Goal: Information Seeking & Learning: Find specific fact

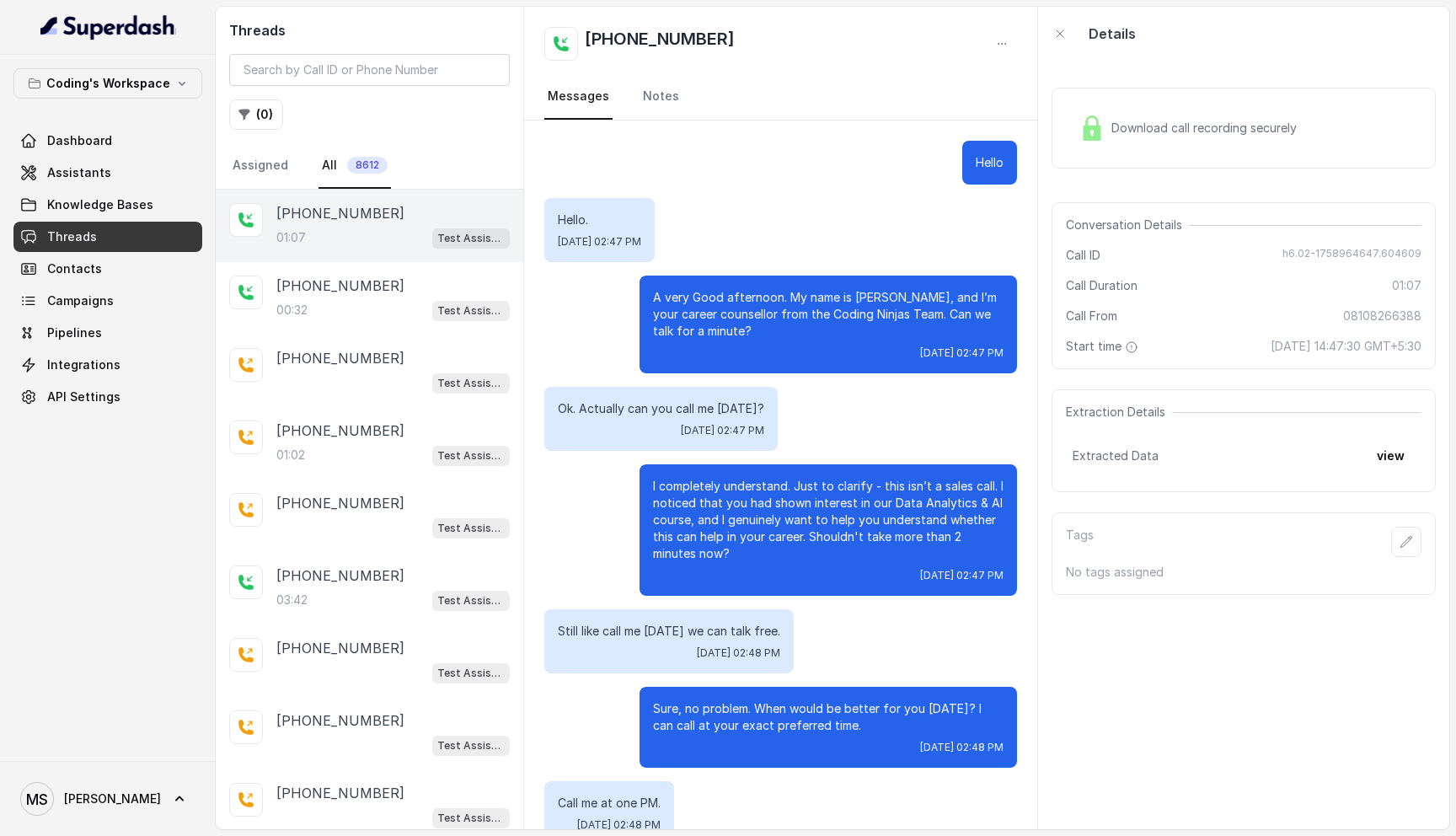
scroll to position [320, 0]
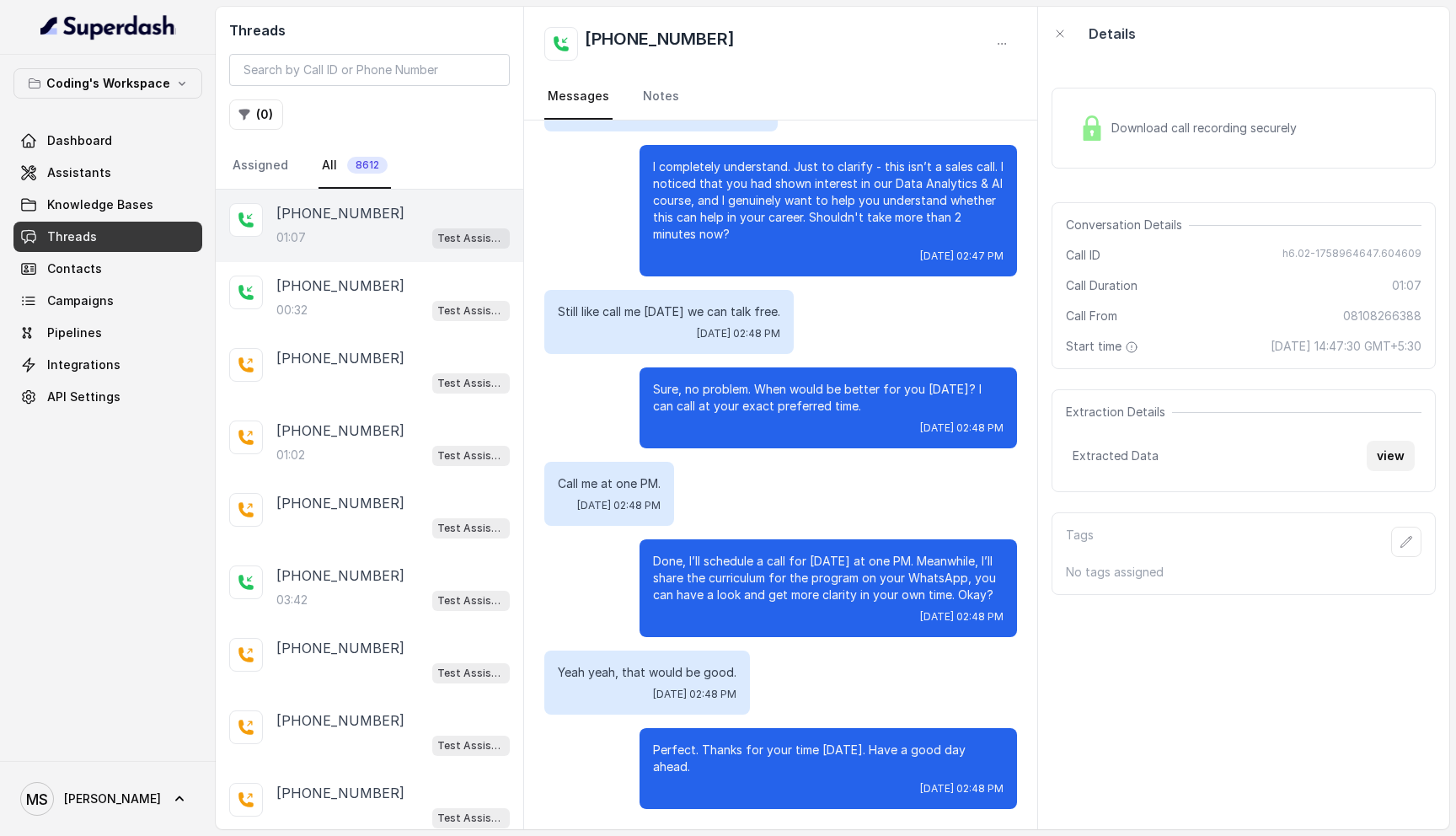
click at [1390, 451] on button "view" at bounding box center [1391, 455] width 49 height 31
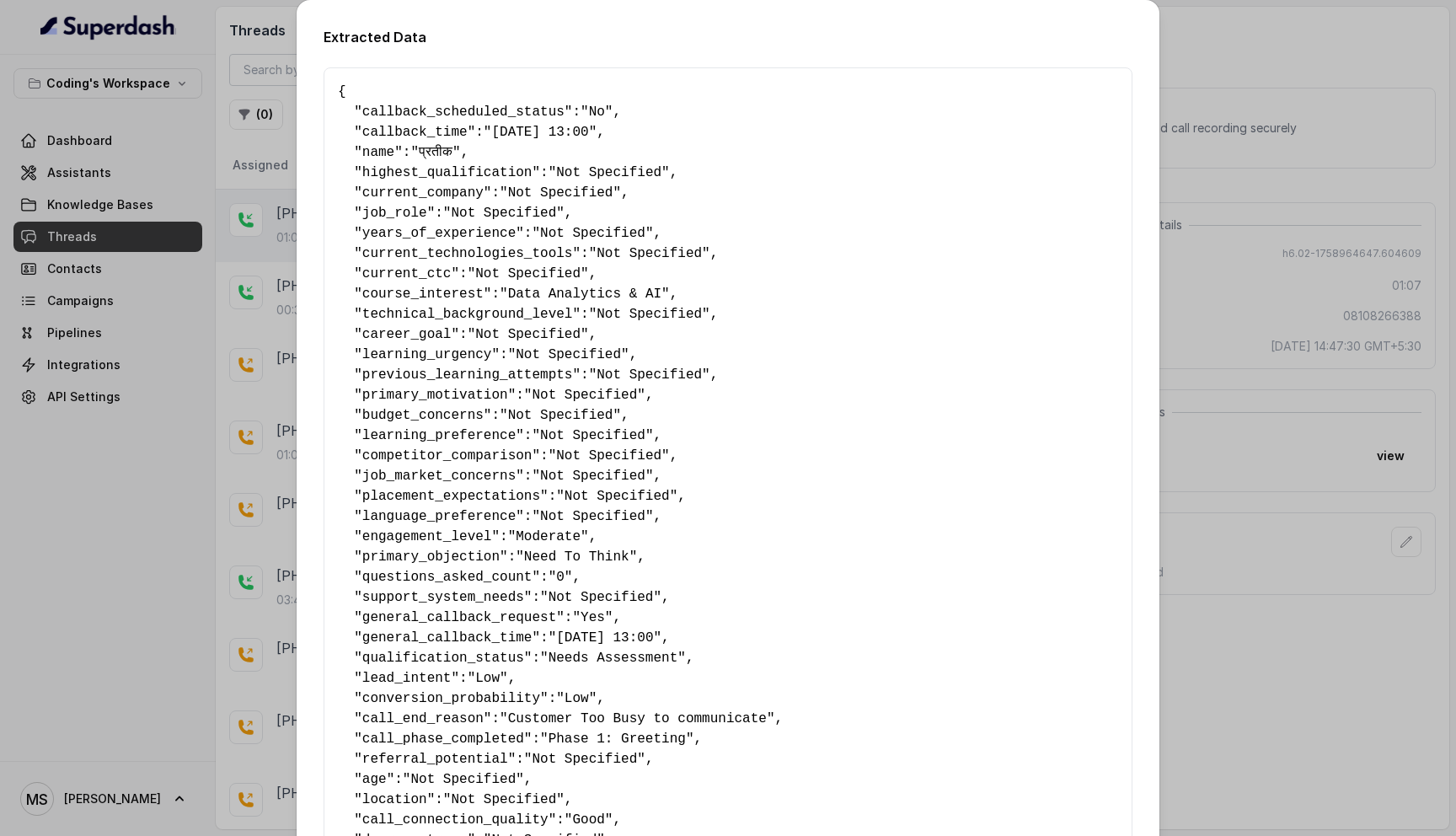
scroll to position [712, 0]
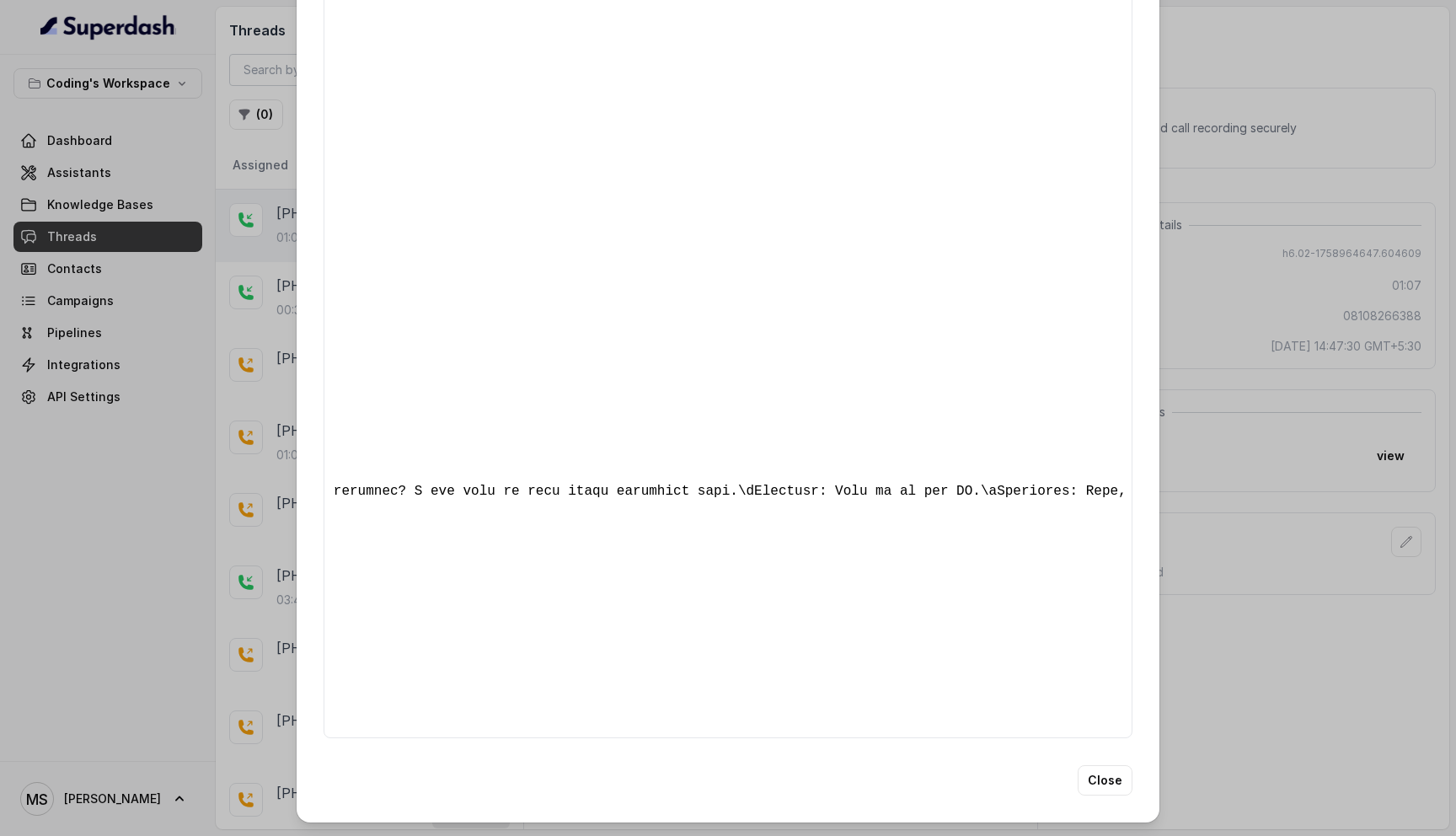
click at [1216, 29] on div "Extracted Data { " callback_scheduled_status ": "No" , " callback_time ": "[DAT…" at bounding box center [728, 418] width 1456 height 836
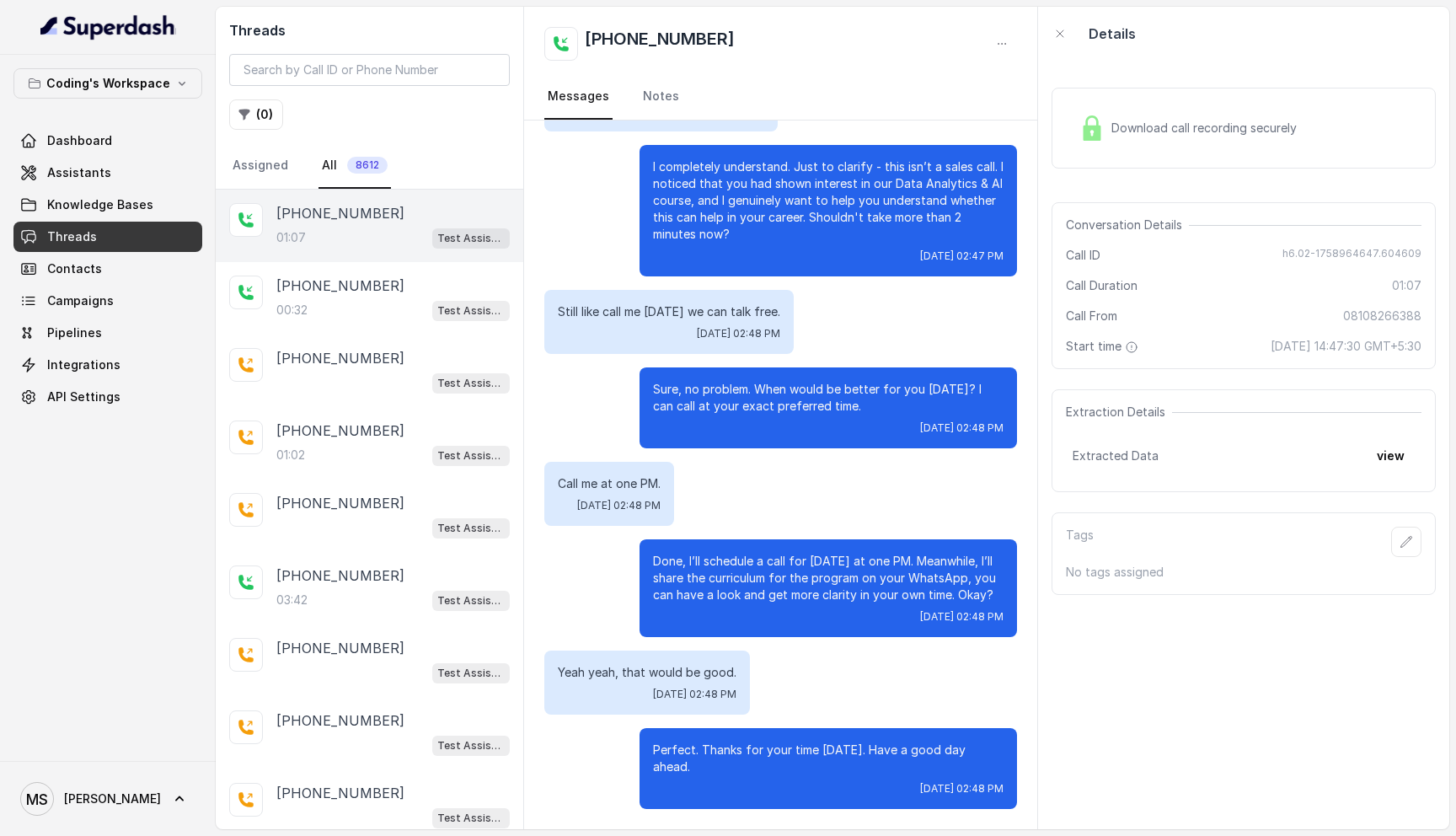
scroll to position [0, 0]
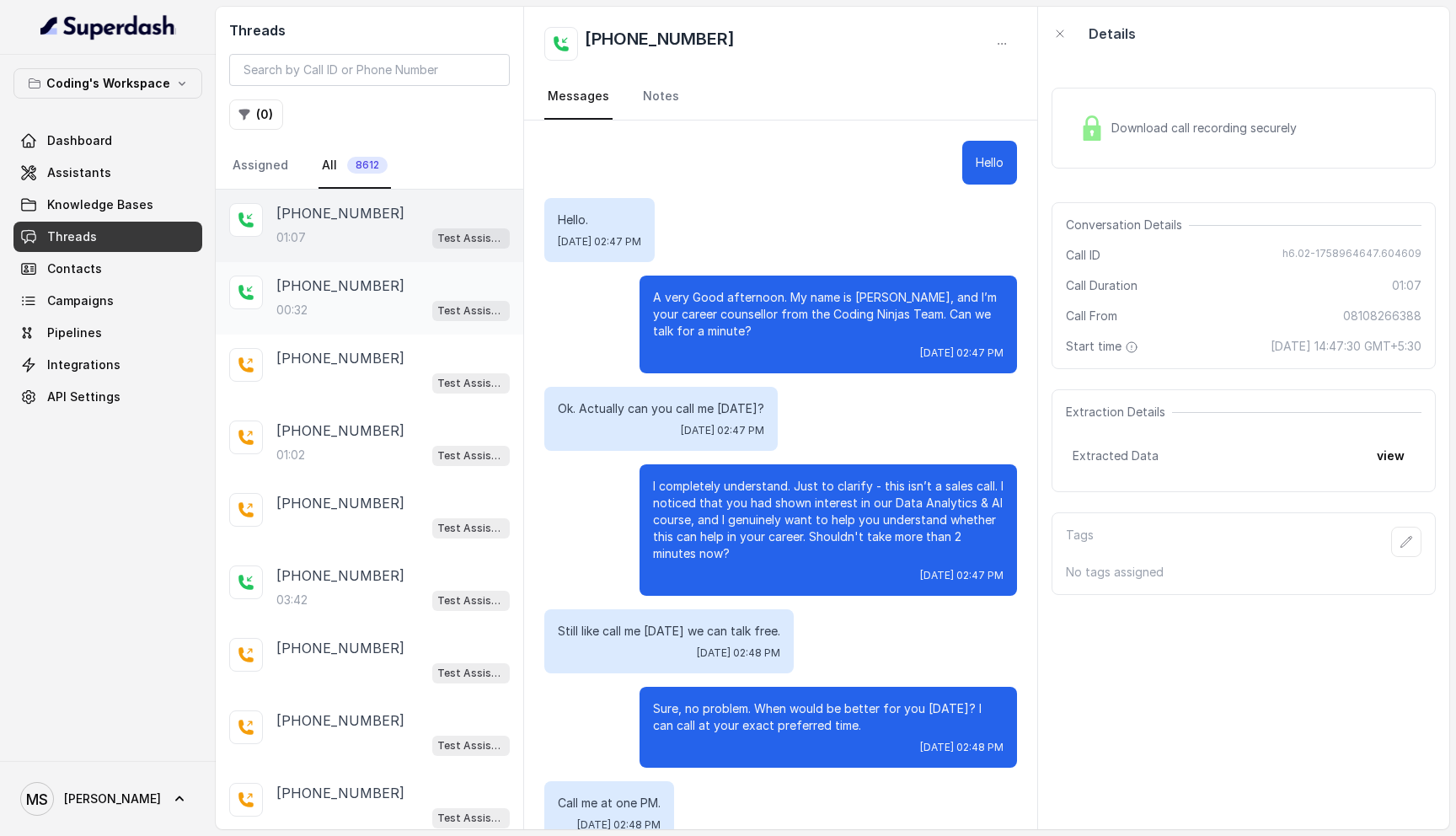
click at [309, 315] on div "00:32 Test Assistant- 2" at bounding box center [393, 310] width 234 height 22
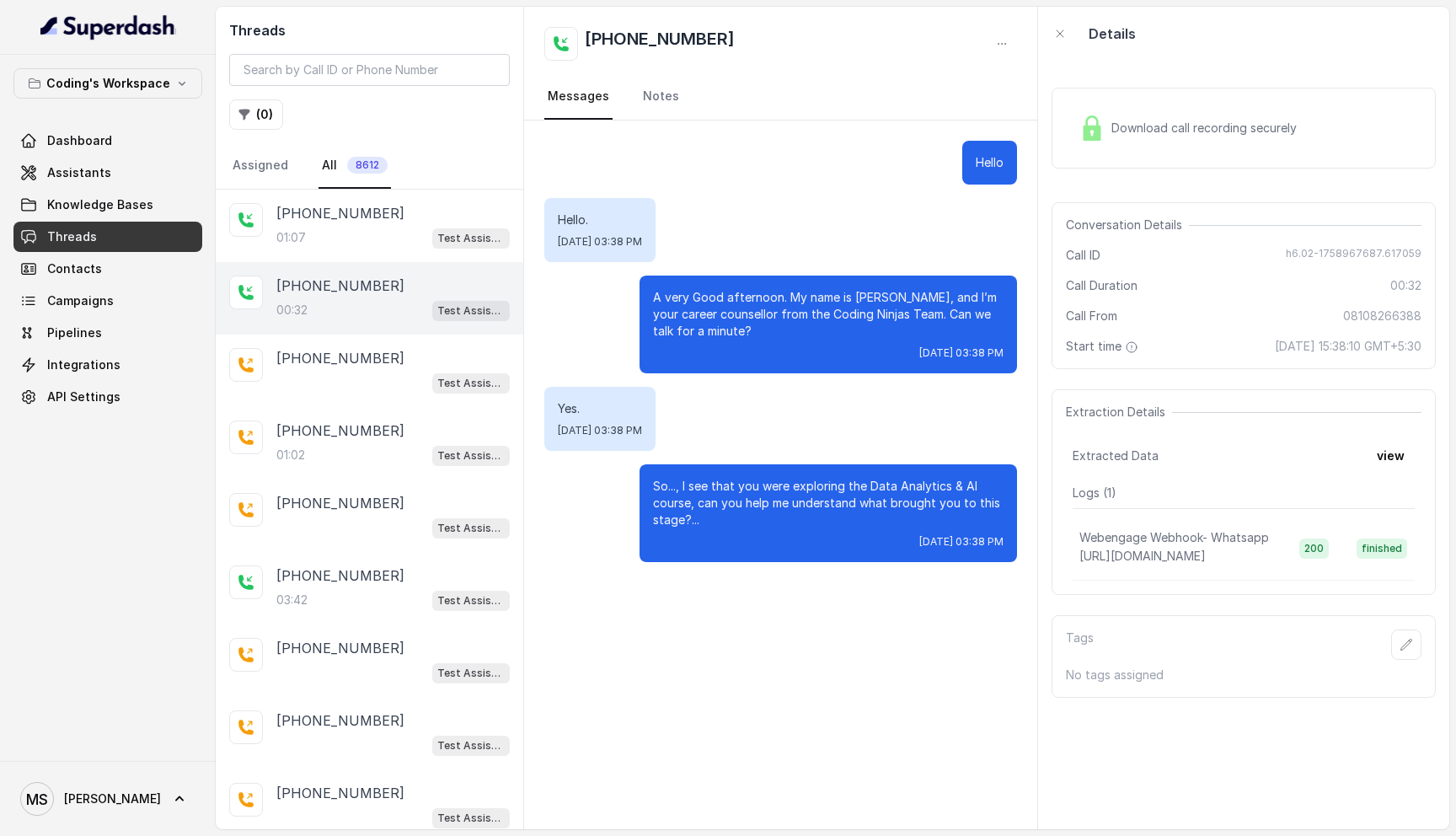
click at [1188, 124] on span "Download call recording securely" at bounding box center [1208, 128] width 192 height 17
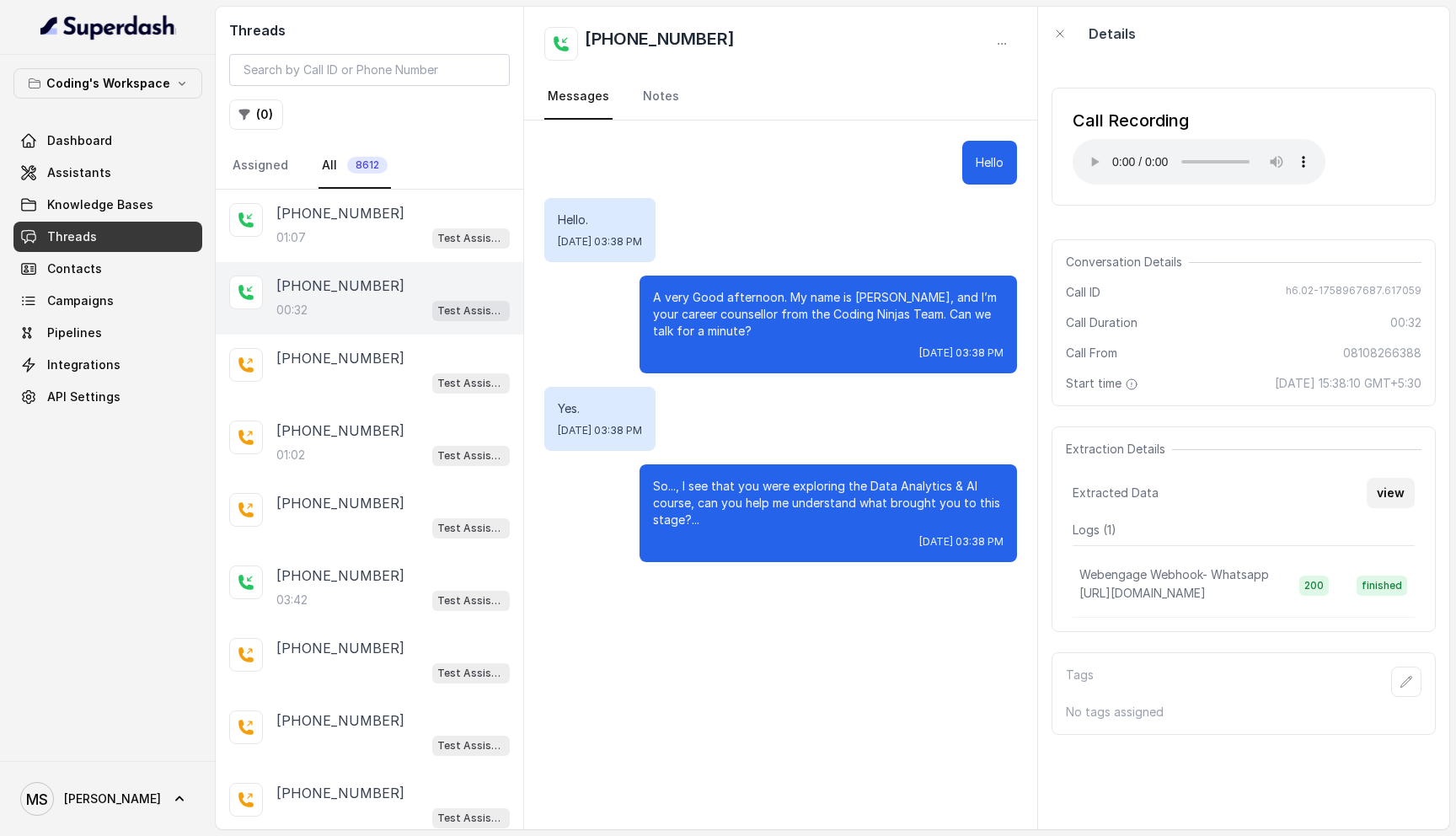
click at [1387, 511] on div "Extraction Details Extracted Data view Logs ( 1 ) Webengage Webhook- Whatsapp […" at bounding box center [1244, 529] width 384 height 206
click at [1390, 481] on button "view" at bounding box center [1391, 493] width 49 height 31
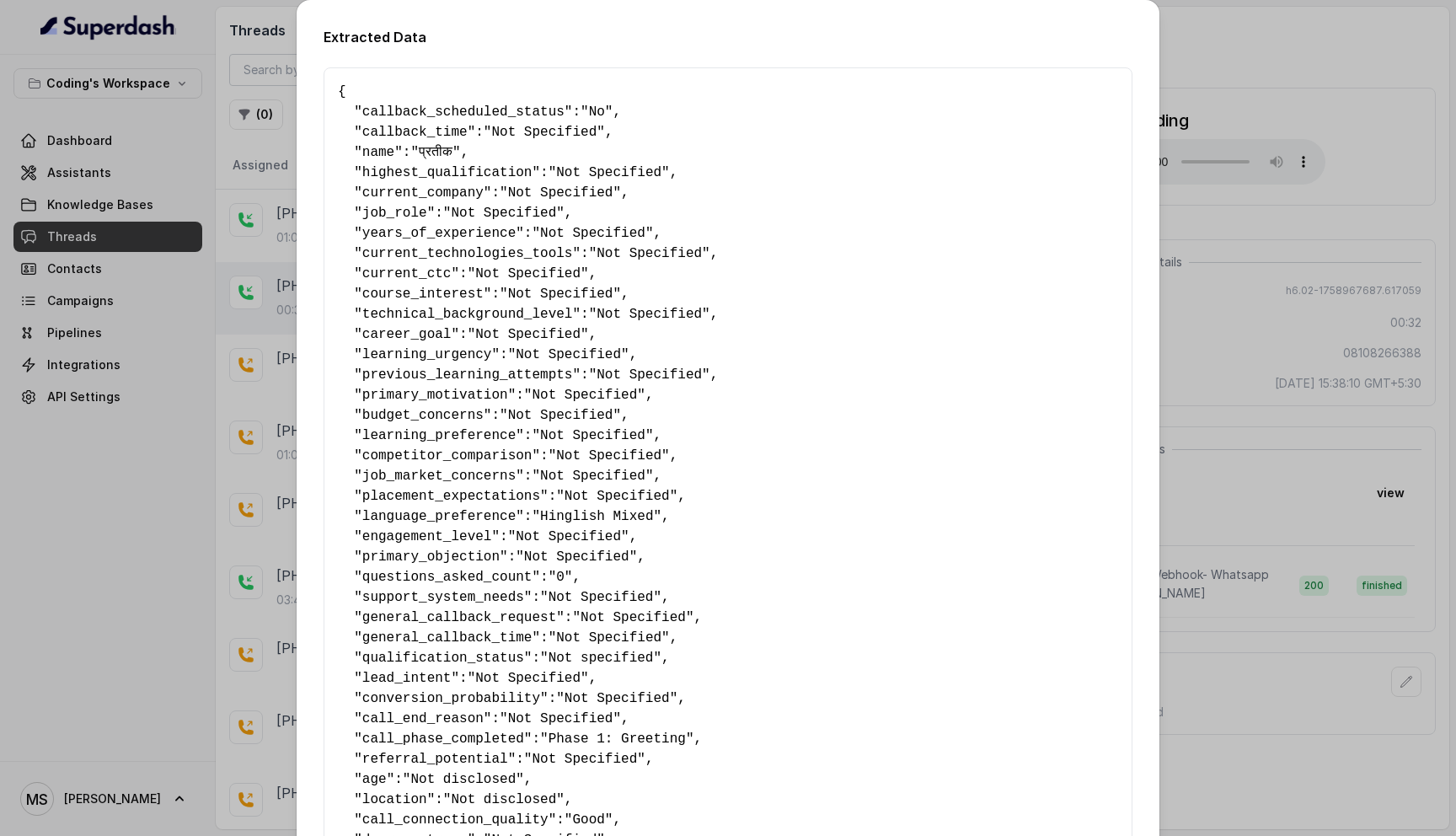
scroll to position [733, 0]
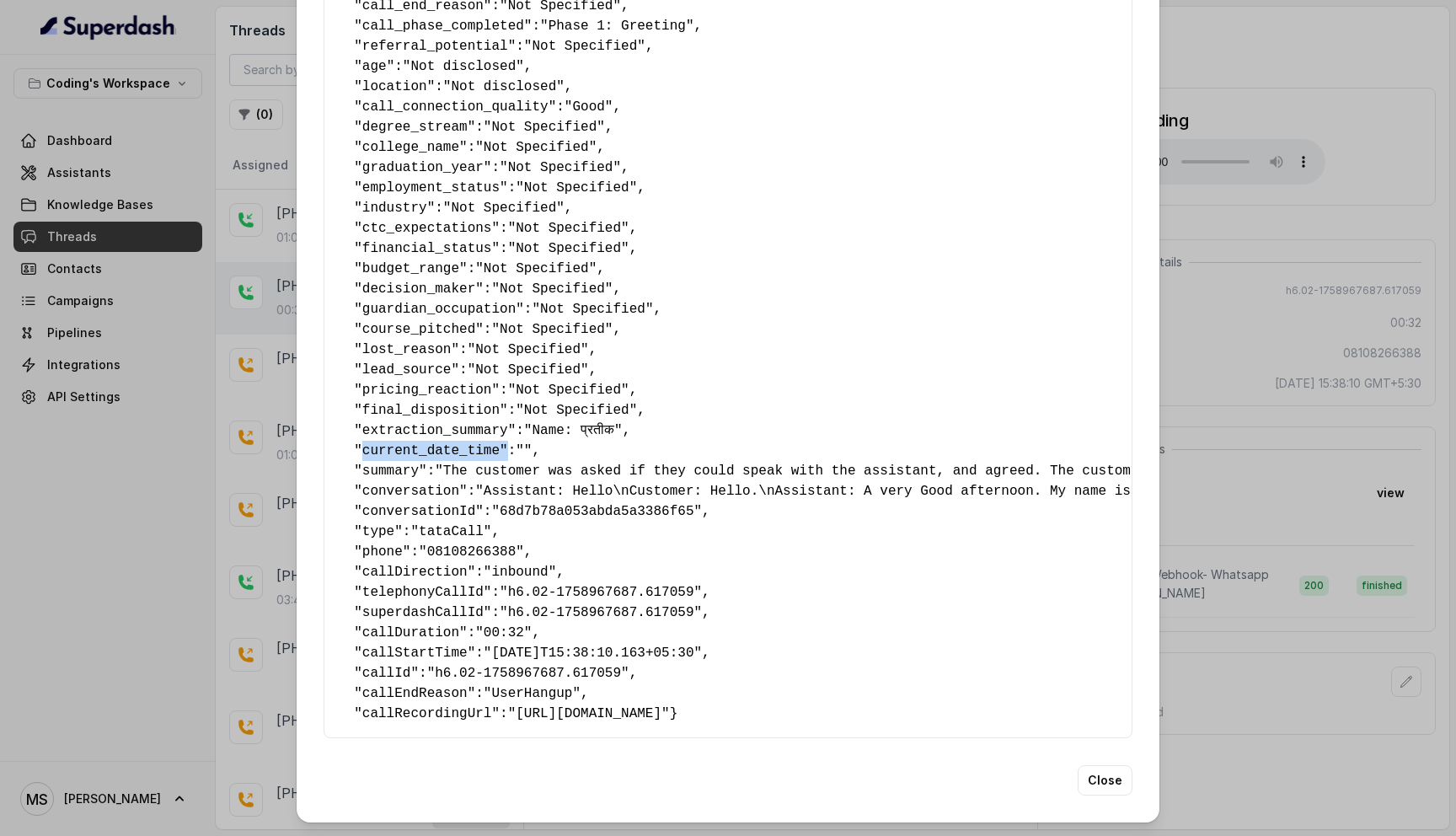
drag, startPoint x: 506, startPoint y: 428, endPoint x: 362, endPoint y: 424, distance: 144.1
click at [362, 424] on pre "{ " callback_scheduled_status ": "No" , " callback_time ": "Not Specified" , " …" at bounding box center [728, 46] width 780 height 1354
copy pre "current_date_time ""
click at [1105, 790] on button "Close" at bounding box center [1105, 780] width 54 height 31
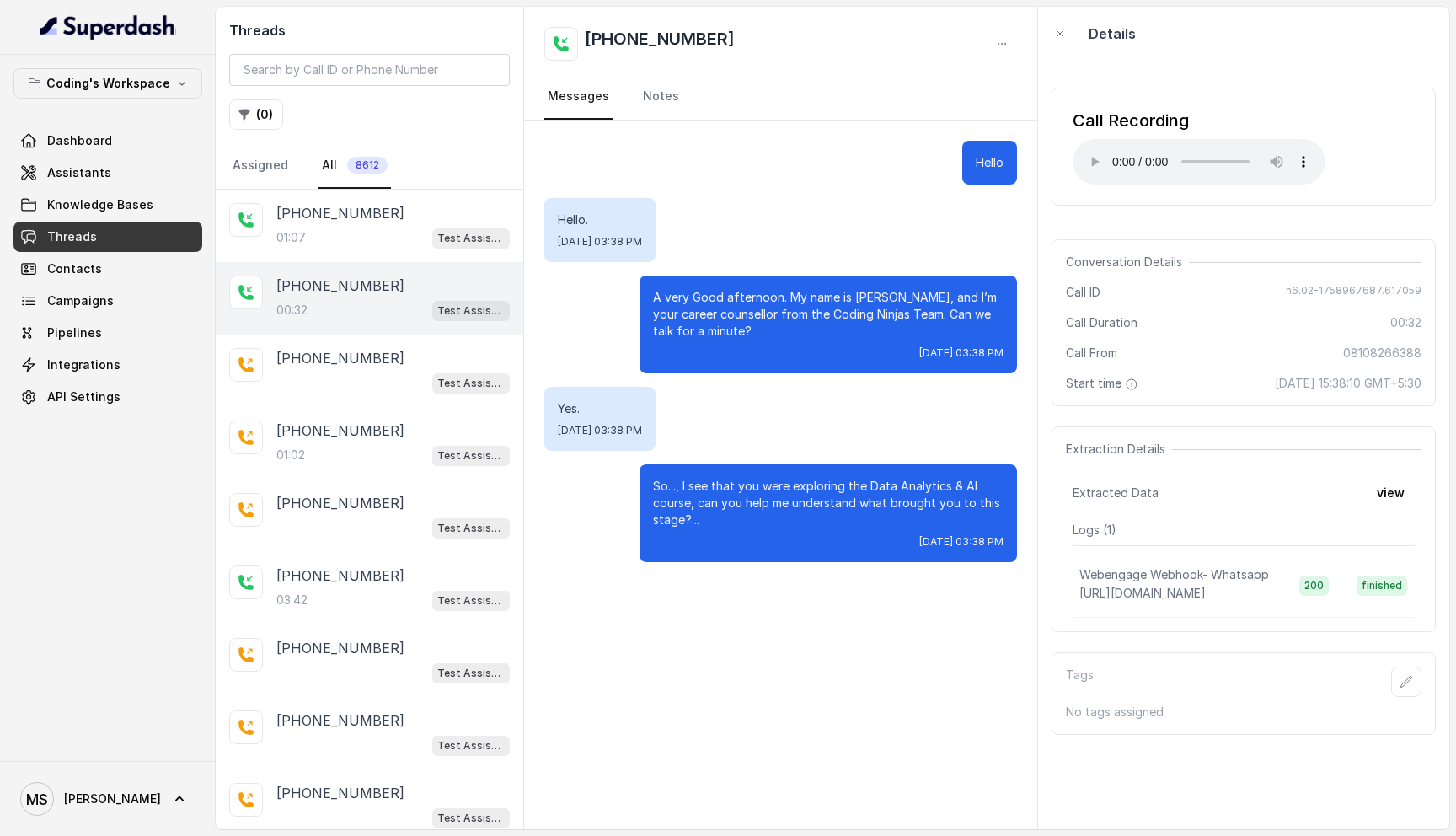
click at [785, 451] on div "Hello Hello. [DATE] 03:38 PM A very Good afternoon. My name is [PERSON_NAME], a…" at bounding box center [781, 351] width 514 height 462
